Goal: Information Seeking & Learning: Check status

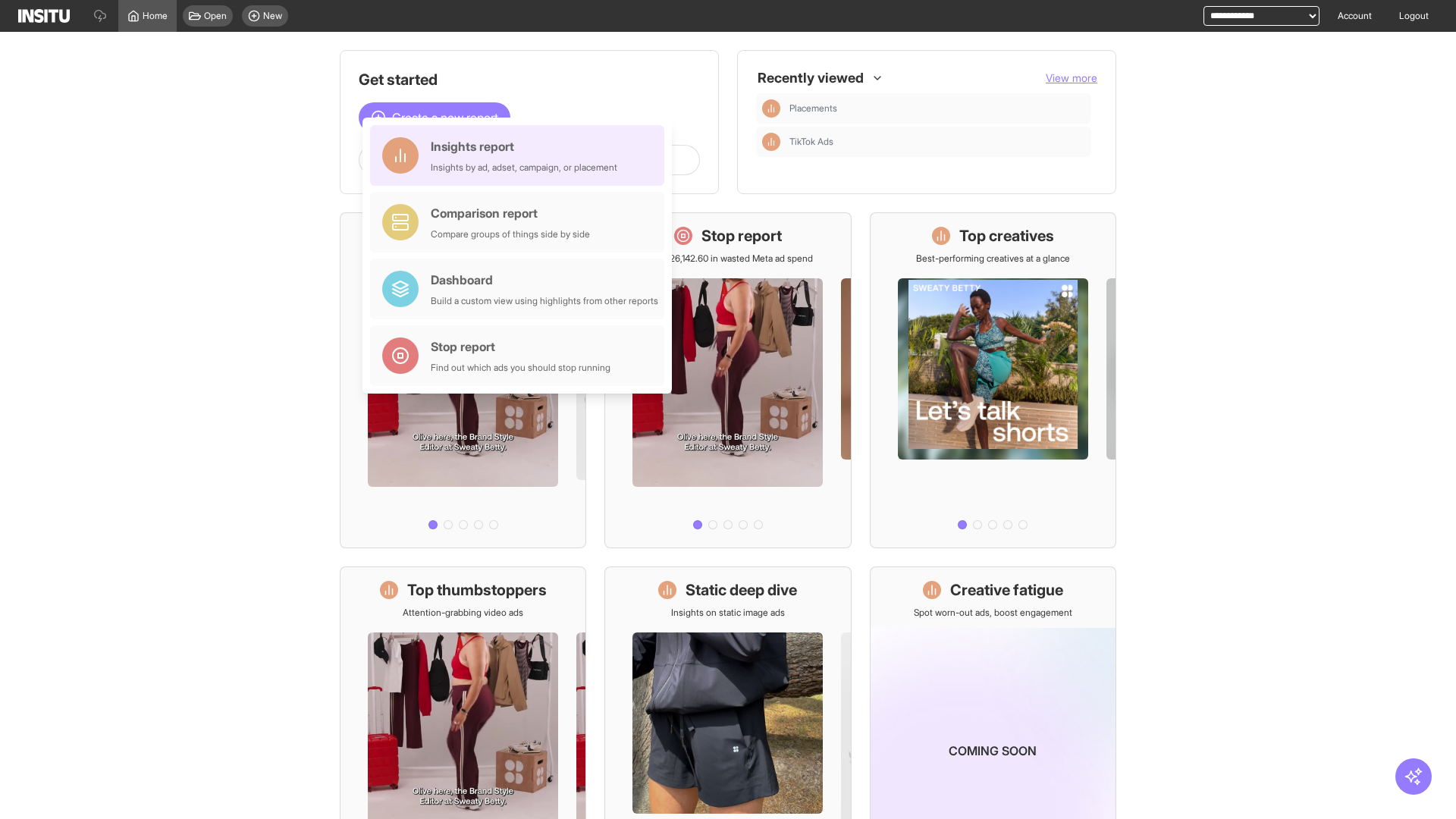
click at [521, 156] on div "Insights report Insights by ad, adset, campaign, or placement" at bounding box center [523, 155] width 187 height 36
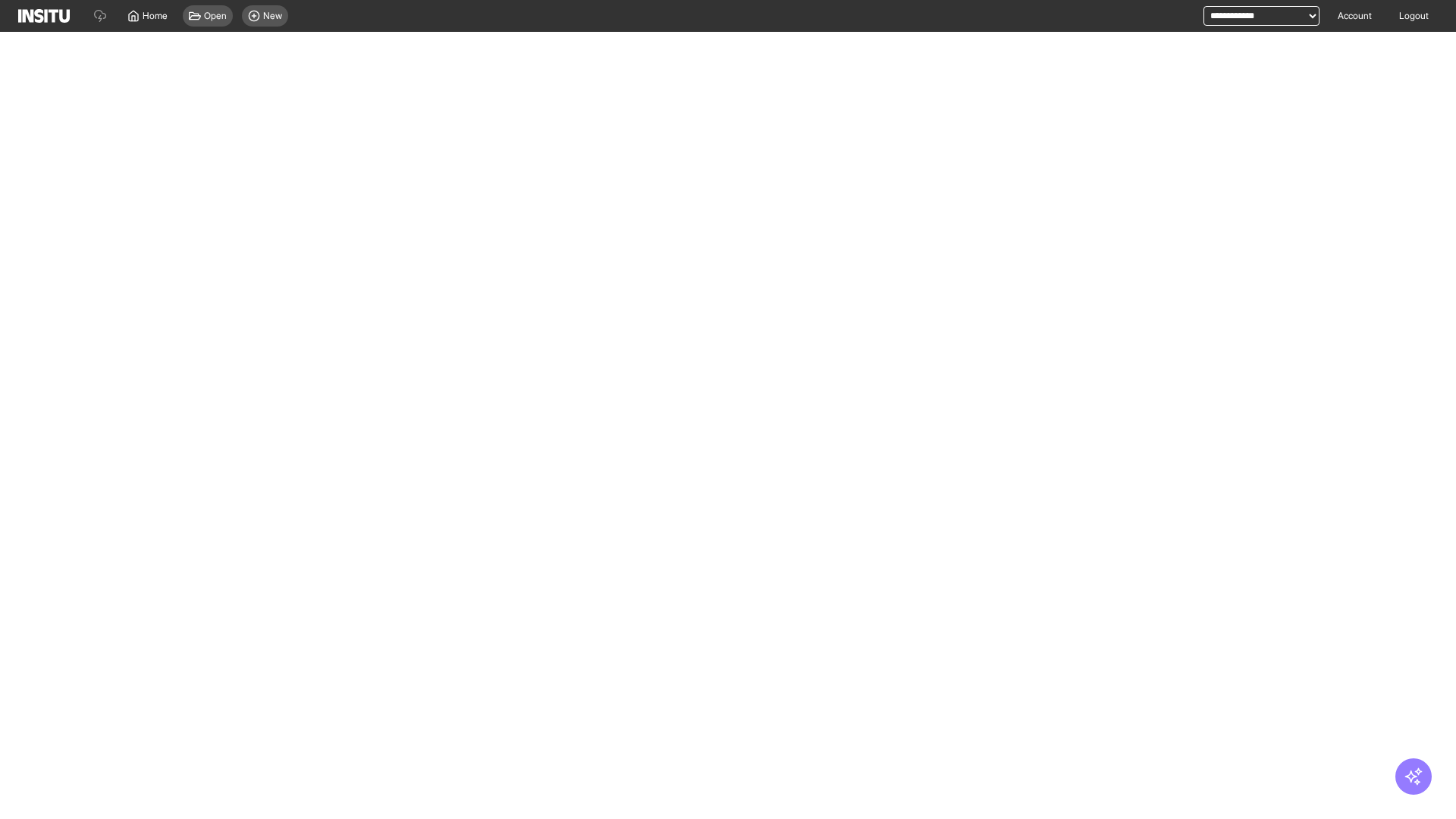
select select "**"
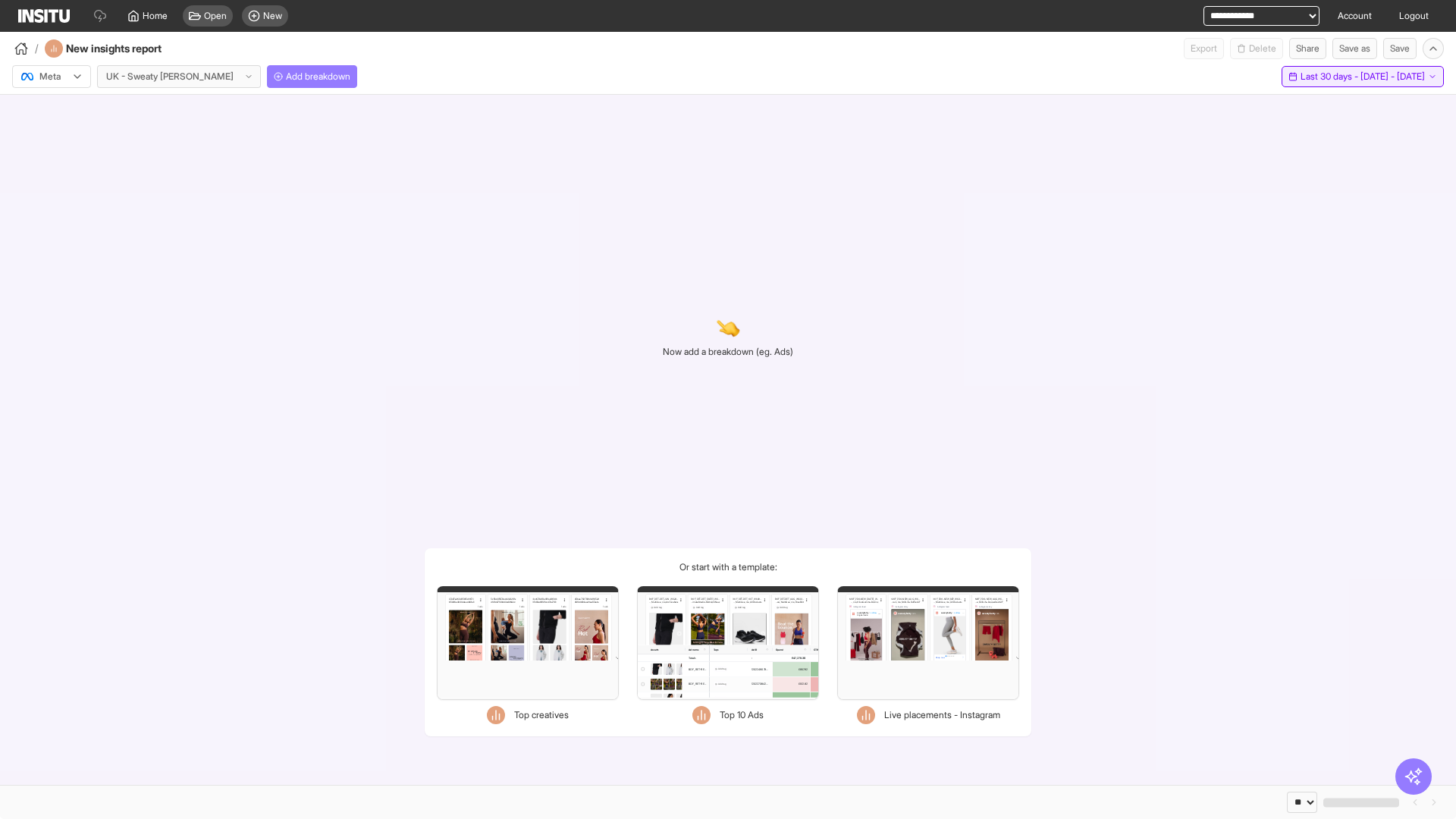
click at [1329, 77] on span "Last 30 days - [DATE] - [DATE]" at bounding box center [1363, 77] width 124 height 12
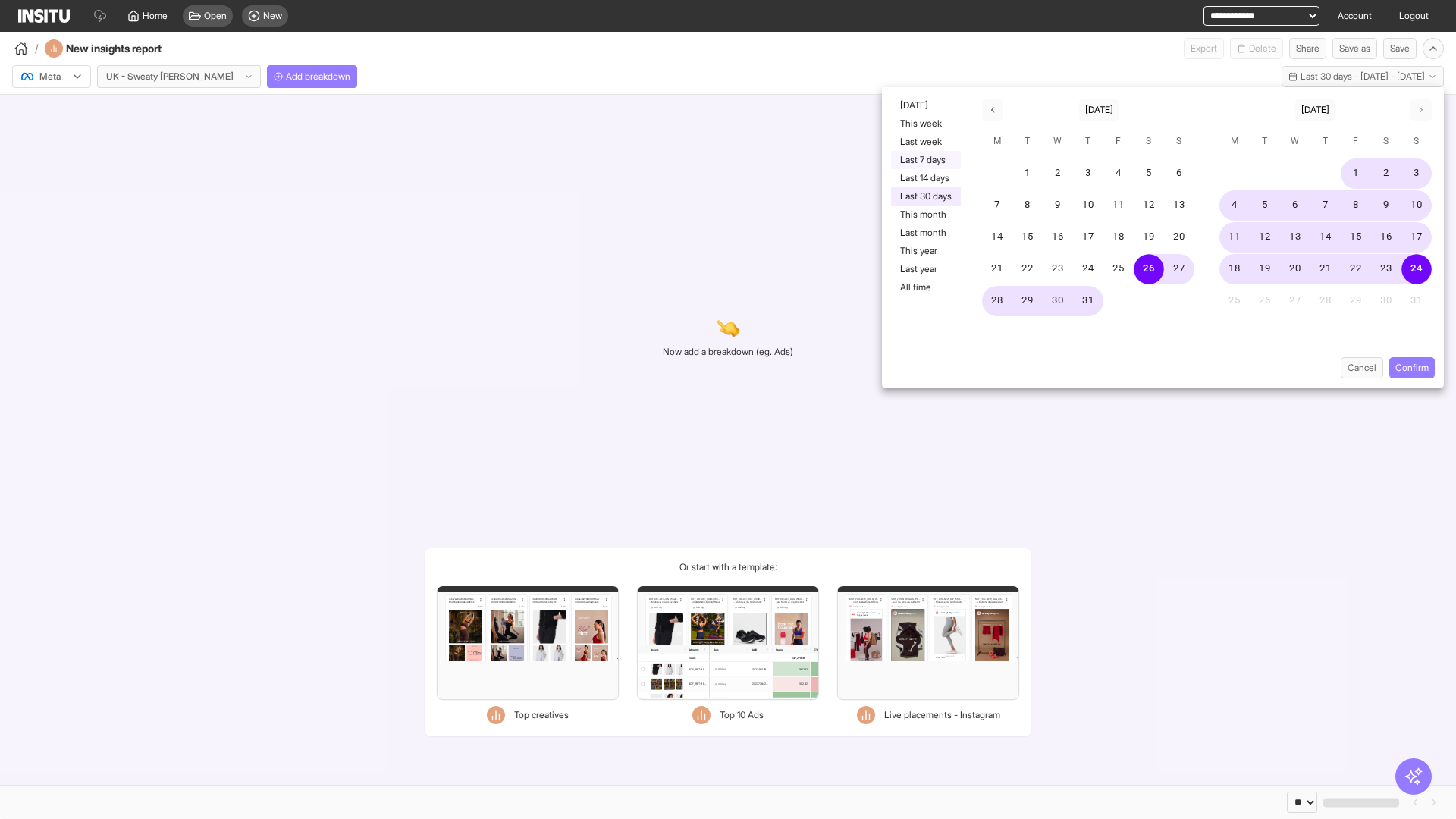
click at [925, 160] on button "Last 7 days" at bounding box center [926, 160] width 70 height 18
